Goal: Find specific page/section: Find specific page/section

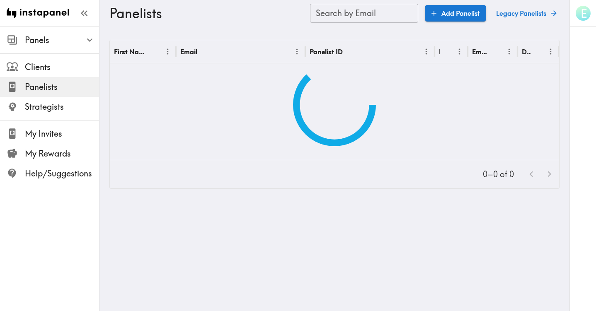
click at [357, 15] on input "Search by Email" at bounding box center [364, 13] width 108 height 19
paste input "text"
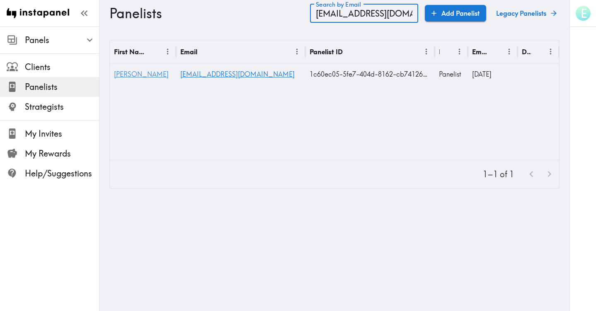
type input "[EMAIL_ADDRESS][DOMAIN_NAME]"
click at [123, 78] on span "[PERSON_NAME]" at bounding box center [141, 74] width 55 height 8
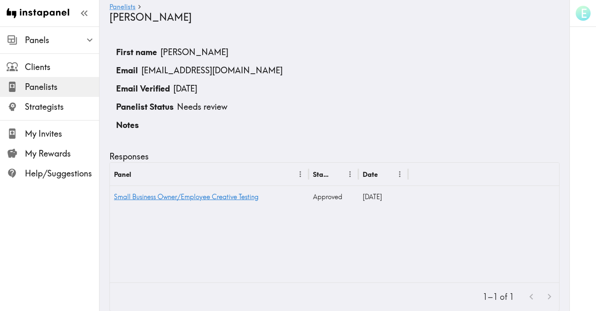
click at [126, 2] on div "Panelists [PERSON_NAME]" at bounding box center [334, 13] width 450 height 27
click at [130, 7] on link "Panelists" at bounding box center [122, 7] width 26 height 8
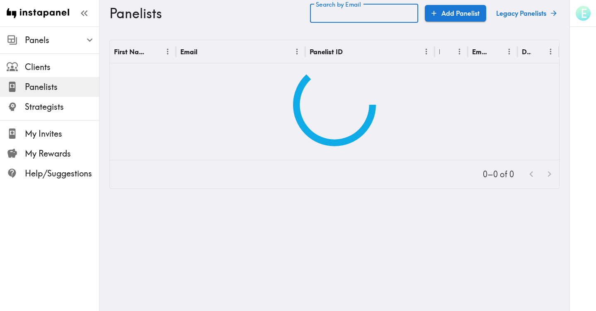
click at [355, 13] on div "Search by Email Search by Email" at bounding box center [364, 13] width 108 height 19
paste input "text"
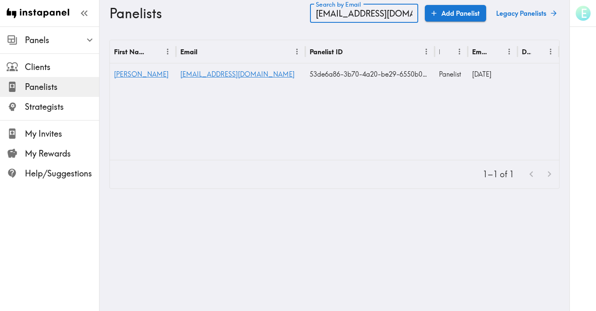
type input "[EMAIL_ADDRESS][DOMAIN_NAME]"
click at [117, 73] on span "[PERSON_NAME]" at bounding box center [141, 74] width 55 height 8
